Goal: Information Seeking & Learning: Learn about a topic

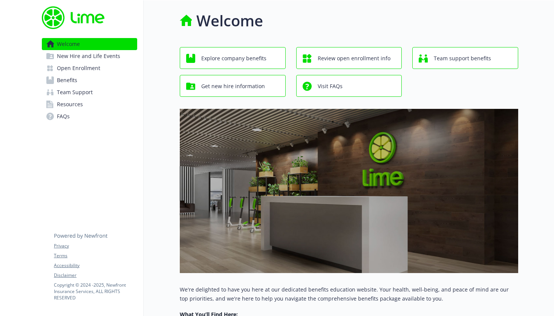
click at [247, 93] on span "Get new hire information" at bounding box center [233, 86] width 64 height 14
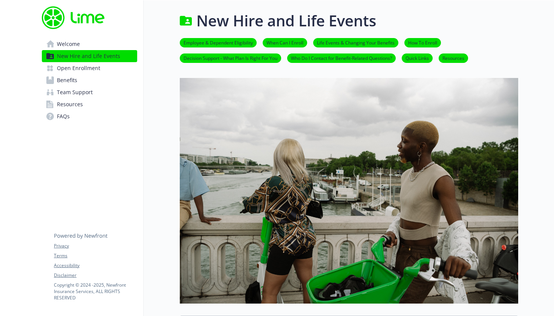
click at [65, 44] on span "Welcome" at bounding box center [68, 44] width 23 height 12
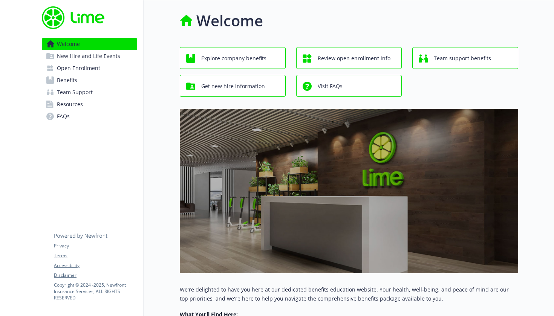
click at [223, 56] on span "Explore company benefits" at bounding box center [233, 58] width 65 height 14
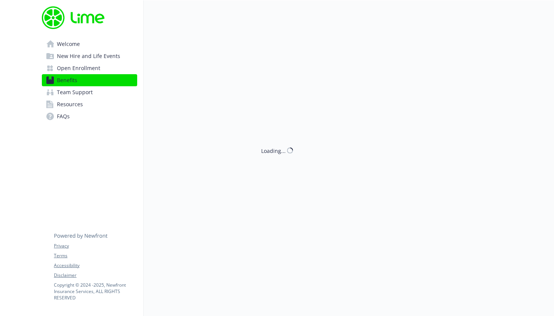
click at [503, 96] on div "Loading..." at bounding box center [331, 158] width 375 height 316
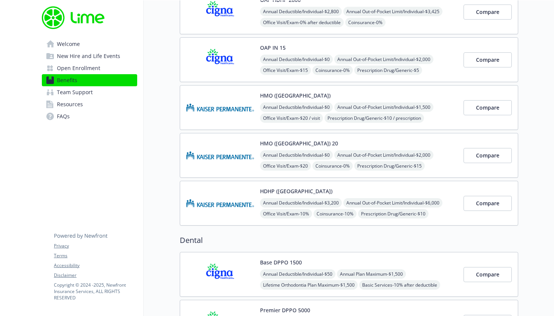
scroll to position [147, 0]
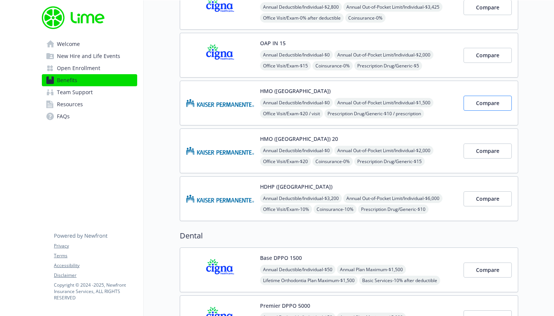
click at [481, 106] on span "Compare" at bounding box center [487, 103] width 23 height 7
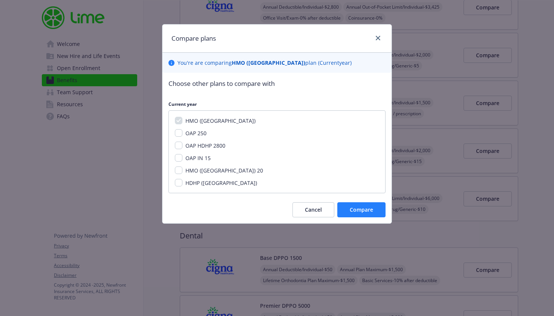
click at [363, 207] on span "Compare" at bounding box center [361, 209] width 23 height 7
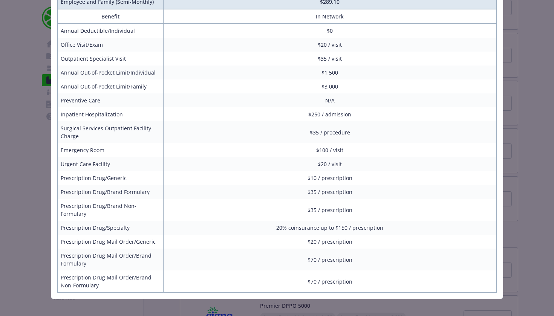
scroll to position [125, 0]
click at [520, 201] on div "Benefits Info HMO ([GEOGRAPHIC_DATA]) Current year Employee Only (Semi-Monthly)…" at bounding box center [277, 158] width 554 height 316
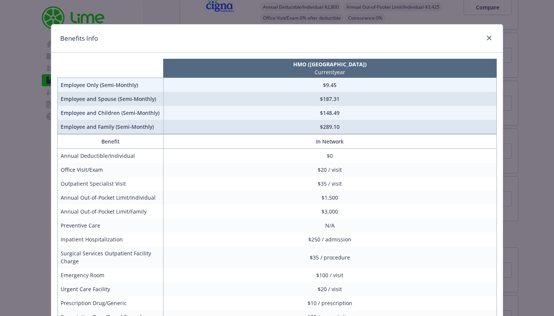
scroll to position [0, 0]
click at [489, 38] on icon "close" at bounding box center [489, 38] width 5 height 5
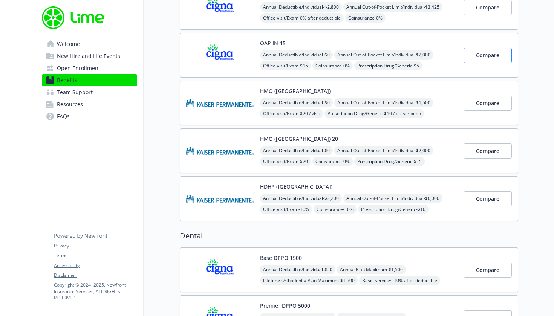
click at [483, 55] on span "Compare" at bounding box center [487, 55] width 23 height 7
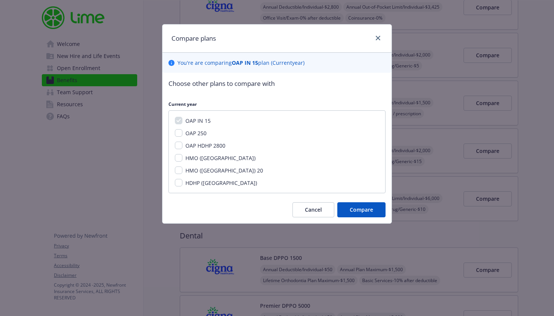
click at [365, 221] on div "Choose other plans to compare with Current year OAP IN 15 OAP 250 OAP HDHP 2800…" at bounding box center [276, 148] width 229 height 151
click at [363, 214] on button "Compare" at bounding box center [361, 209] width 48 height 15
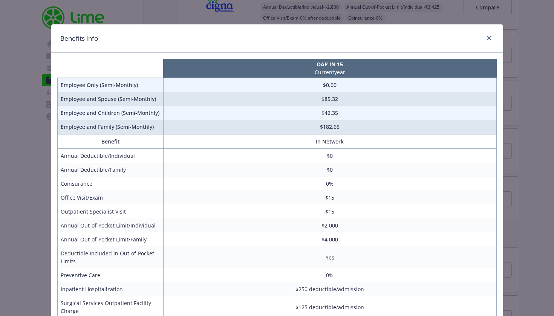
click at [366, 246] on td "$4,000" at bounding box center [329, 240] width 333 height 14
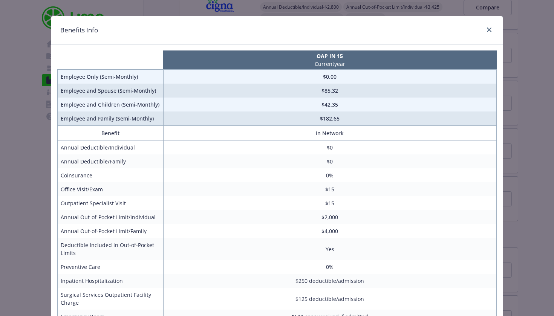
scroll to position [-1, 0]
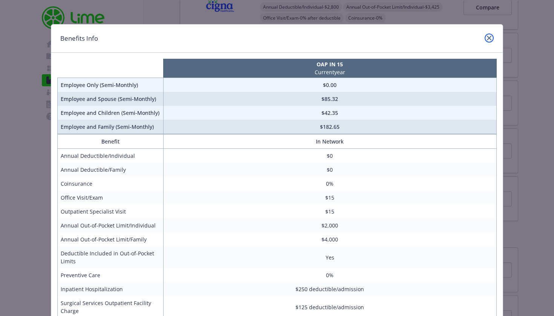
click at [488, 38] on icon "close" at bounding box center [489, 38] width 5 height 5
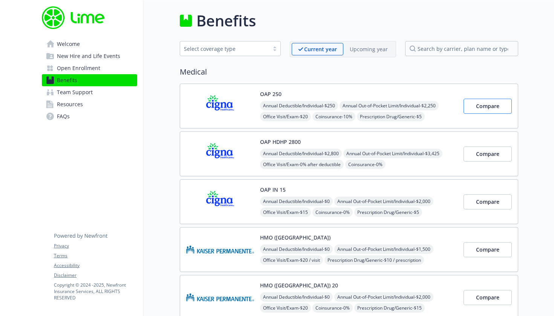
click at [486, 113] on button "Compare" at bounding box center [488, 106] width 48 height 15
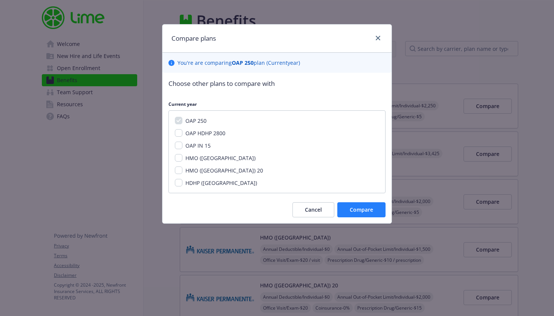
click at [373, 204] on button "Compare" at bounding box center [361, 209] width 48 height 15
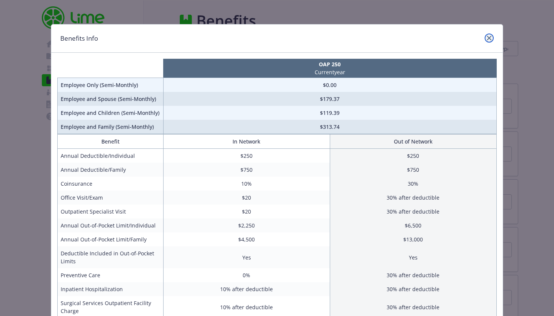
click at [487, 35] on link "close" at bounding box center [489, 38] width 9 height 9
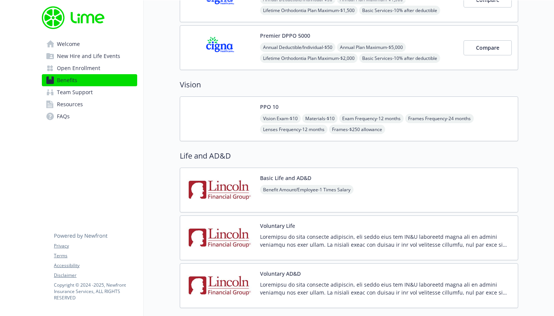
scroll to position [413, 0]
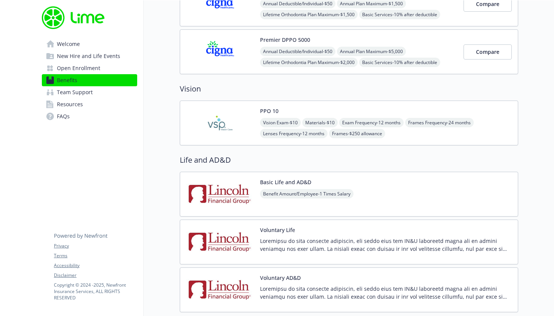
click at [323, 183] on div "Basic Life and AD&D Benefit Amount/Employee - 1 Times Salary" at bounding box center [307, 194] width 94 height 32
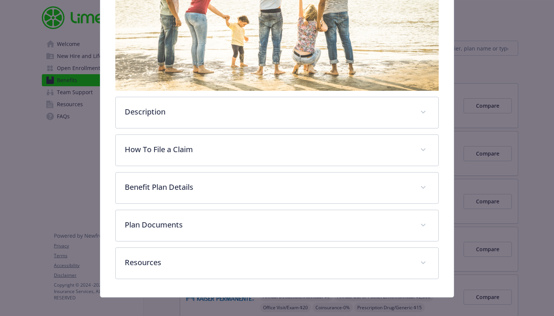
scroll to position [139, 0]
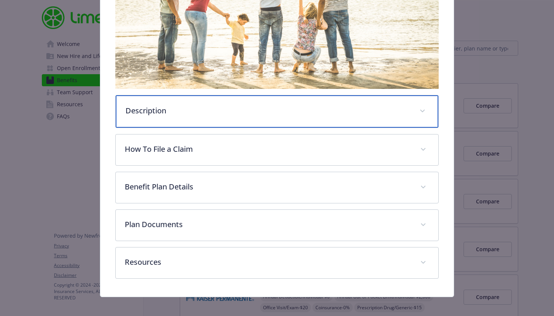
click at [215, 103] on div "Description" at bounding box center [277, 111] width 323 height 32
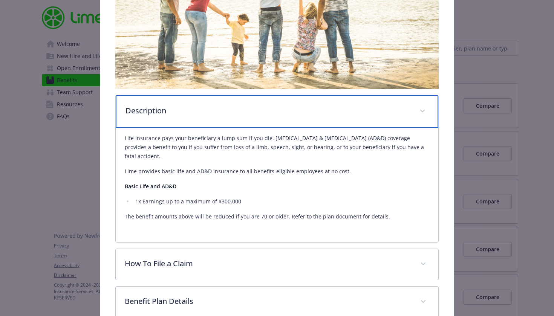
click at [215, 103] on div "Description" at bounding box center [277, 111] width 323 height 32
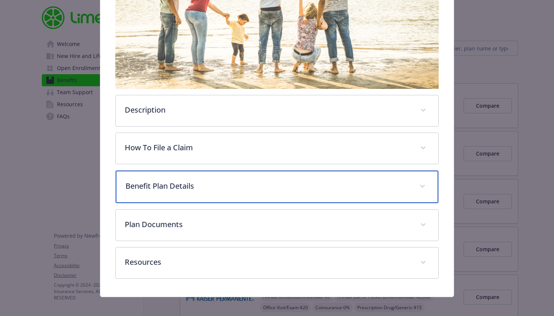
click at [215, 183] on p "Benefit Plan Details" at bounding box center [268, 186] width 285 height 11
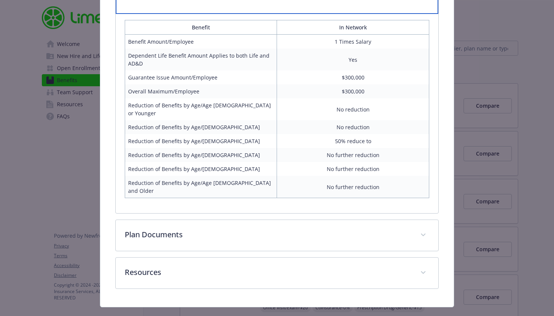
scroll to position [328, 0]
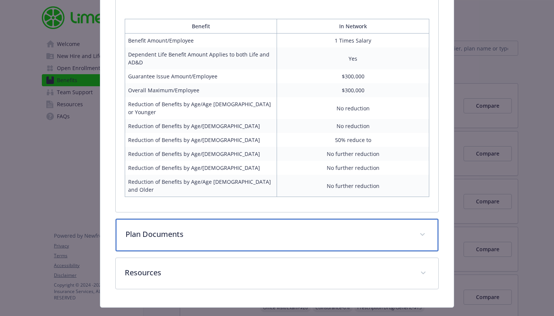
click at [285, 219] on div "Plan Documents" at bounding box center [277, 235] width 323 height 32
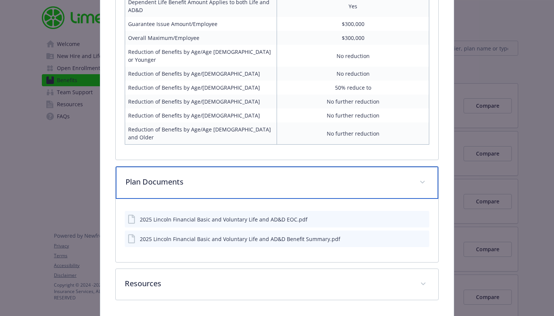
scroll to position [391, 0]
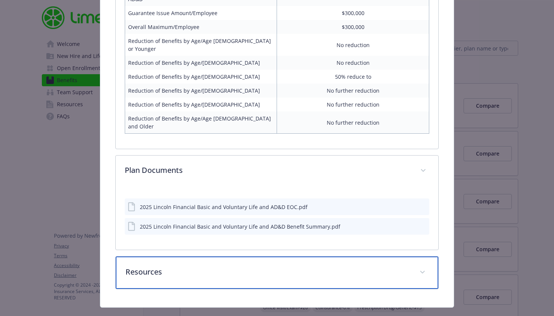
click at [282, 271] on div "Resources" at bounding box center [277, 273] width 323 height 32
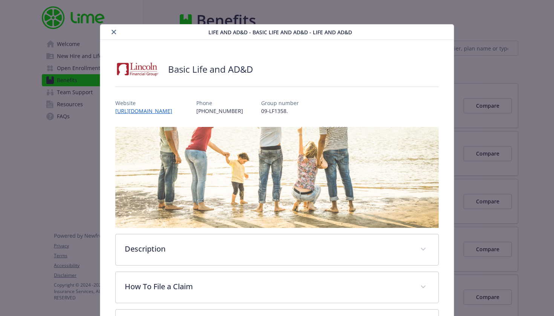
scroll to position [0, 0]
click at [114, 30] on icon "close" at bounding box center [114, 32] width 5 height 5
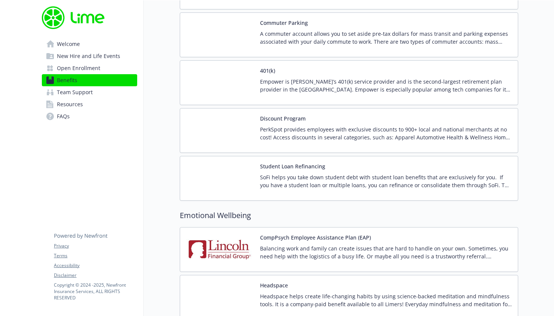
scroll to position [1249, 0]
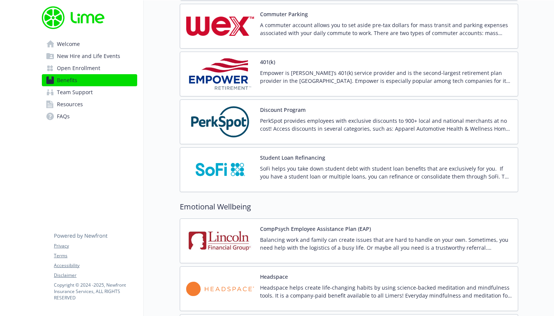
click at [310, 58] on div "401(k) Empower is Lime’s 401(k) service provider and is the second-largest reti…" at bounding box center [349, 74] width 339 height 45
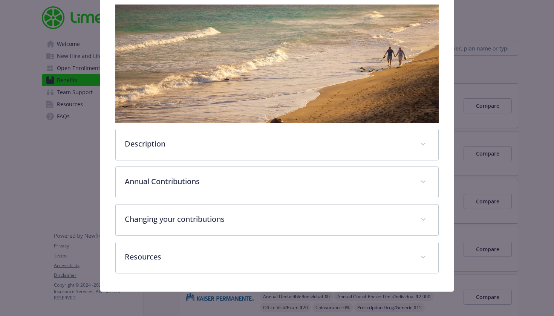
scroll to position [123, 0]
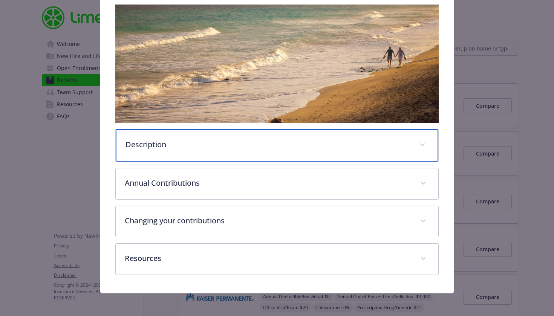
click at [268, 137] on div "Description" at bounding box center [277, 145] width 323 height 32
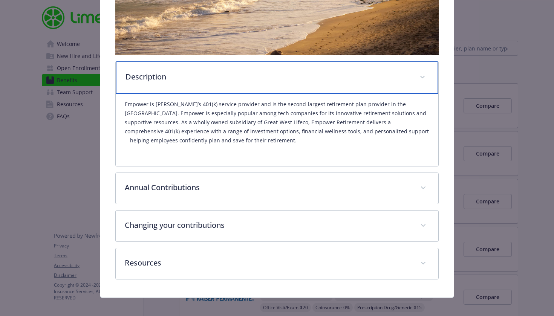
scroll to position [192, 0]
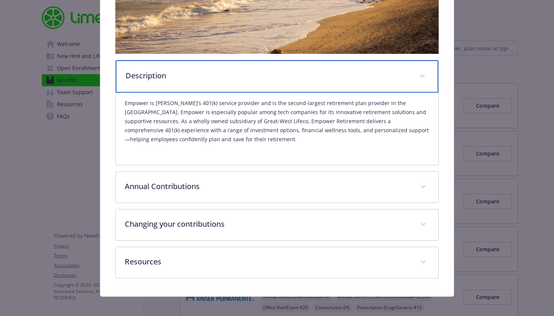
click at [380, 71] on p "Description" at bounding box center [268, 75] width 285 height 11
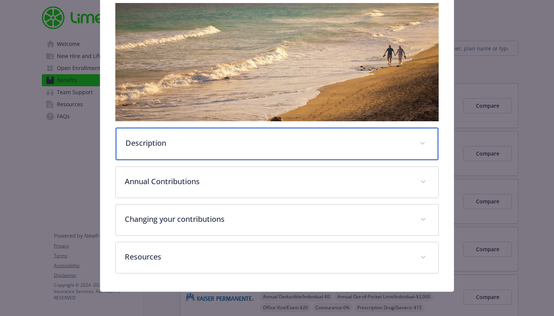
scroll to position [124, 0]
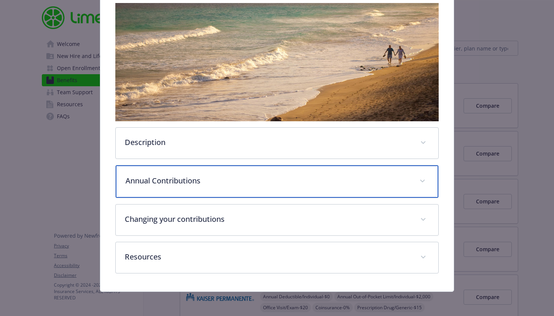
click at [330, 177] on p "Annual Contributions" at bounding box center [268, 180] width 285 height 11
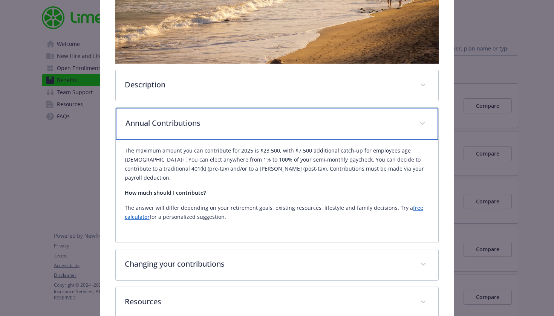
scroll to position [182, 0]
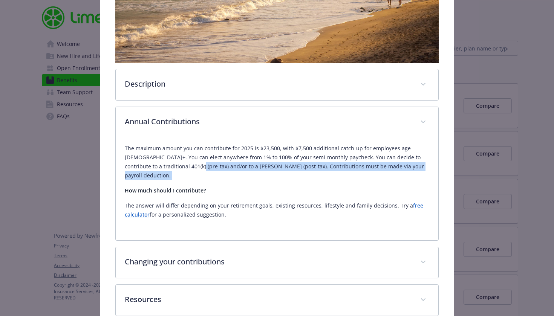
drag, startPoint x: 161, startPoint y: 167, endPoint x: 267, endPoint y: 175, distance: 106.3
click at [266, 175] on div "The maximum amount you can contribute for 2025 is $23,500, with $7,500 addition…" at bounding box center [277, 181] width 305 height 75
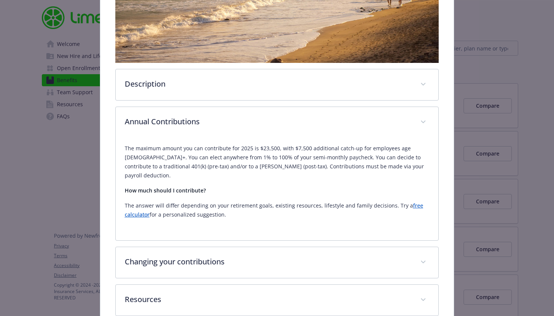
click at [297, 186] on p "How much should I contribute?" at bounding box center [277, 190] width 305 height 9
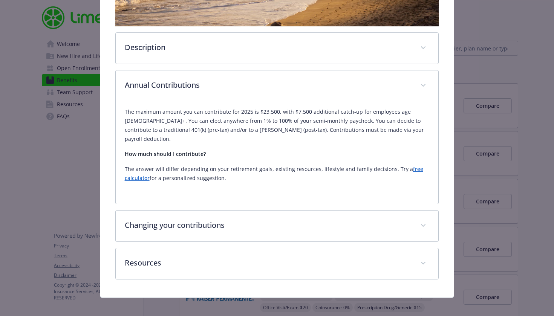
scroll to position [216, 0]
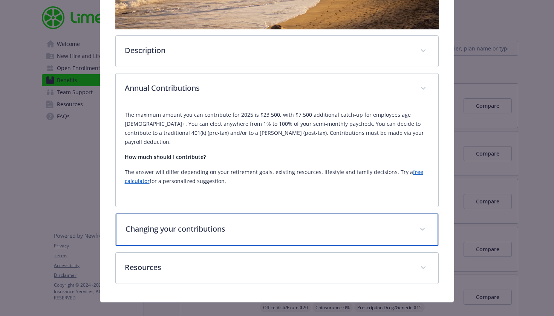
click at [343, 225] on div "Changing your contributions" at bounding box center [277, 230] width 323 height 32
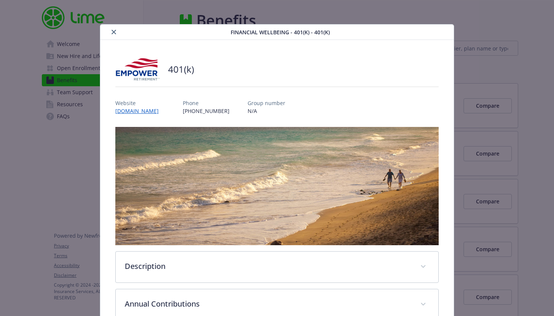
scroll to position [0, 0]
click at [112, 30] on icon "close" at bounding box center [114, 32] width 5 height 5
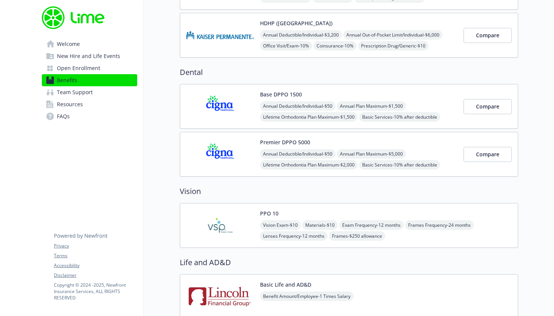
scroll to position [314, 0]
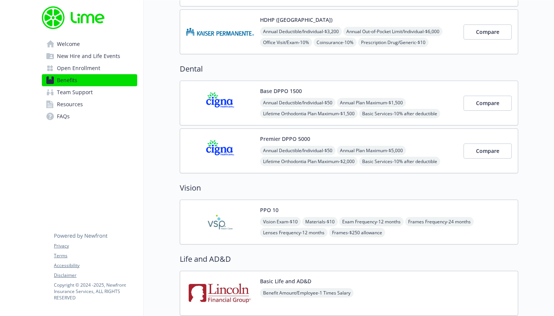
click at [495, 225] on div "Vision Exam - $10 Materials - $10 Exam Frequency - 12 months Frames Frequency -…" at bounding box center [386, 227] width 252 height 20
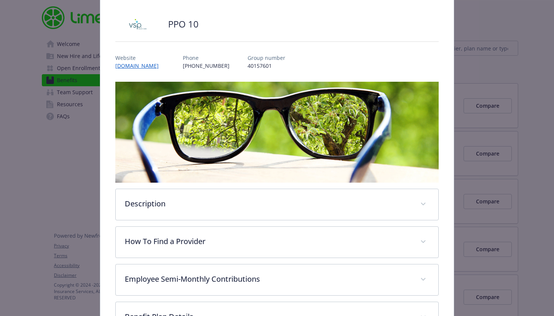
scroll to position [54, 0]
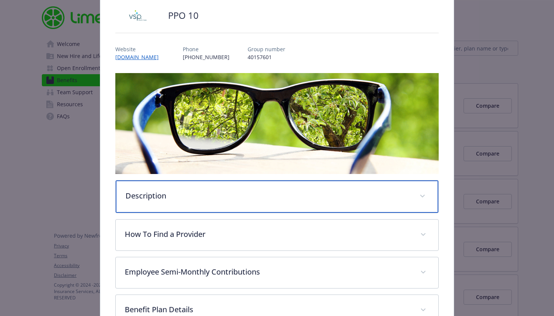
click at [229, 196] on p "Description" at bounding box center [268, 195] width 285 height 11
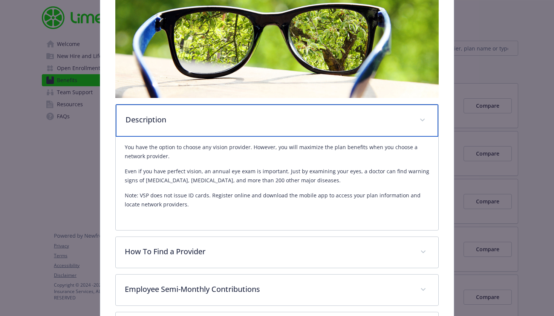
scroll to position [133, 0]
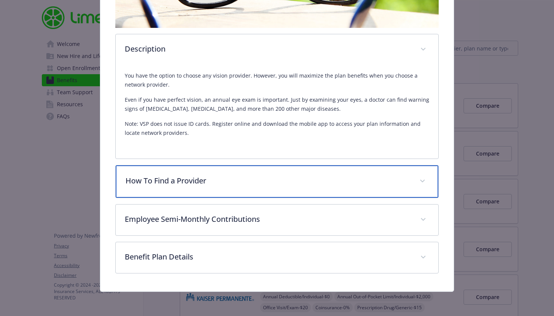
click at [333, 195] on div "How To Find a Provider" at bounding box center [277, 182] width 323 height 32
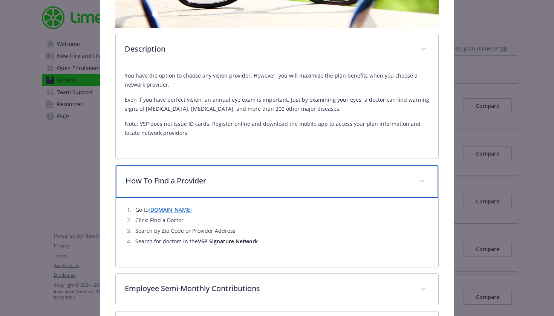
click at [260, 191] on div "How To Find a Provider" at bounding box center [277, 182] width 323 height 32
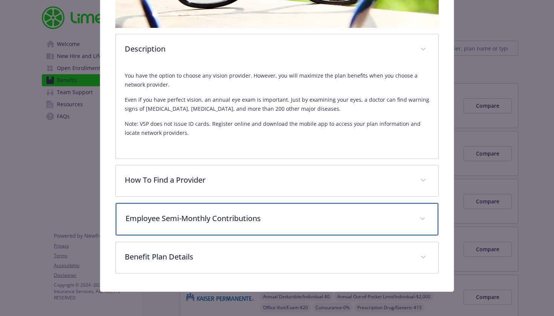
click at [329, 228] on div "Employee Semi-Monthly Contributions" at bounding box center [277, 219] width 323 height 32
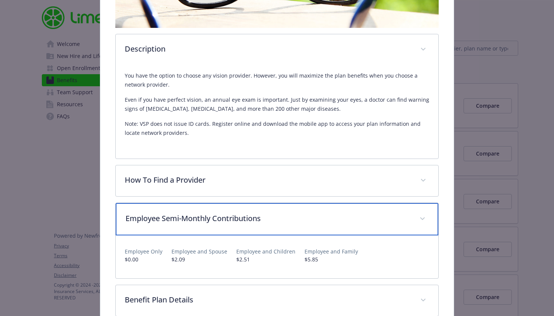
click at [385, 230] on div "Employee Semi-Monthly Contributions" at bounding box center [277, 219] width 323 height 32
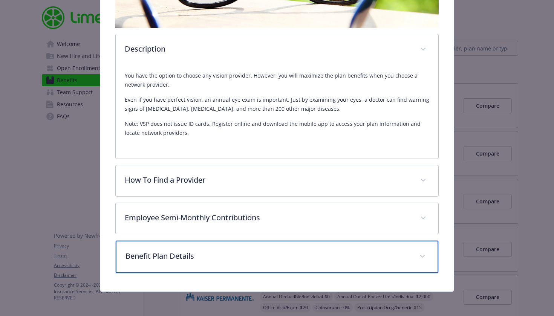
click at [384, 268] on div "Benefit Plan Details" at bounding box center [277, 257] width 323 height 32
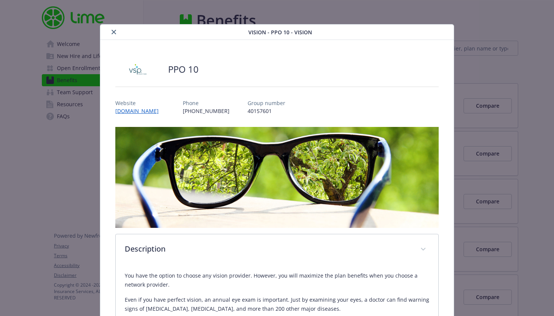
scroll to position [0, 0]
click at [113, 32] on icon "close" at bounding box center [114, 32] width 5 height 5
